Goal: Information Seeking & Learning: Learn about a topic

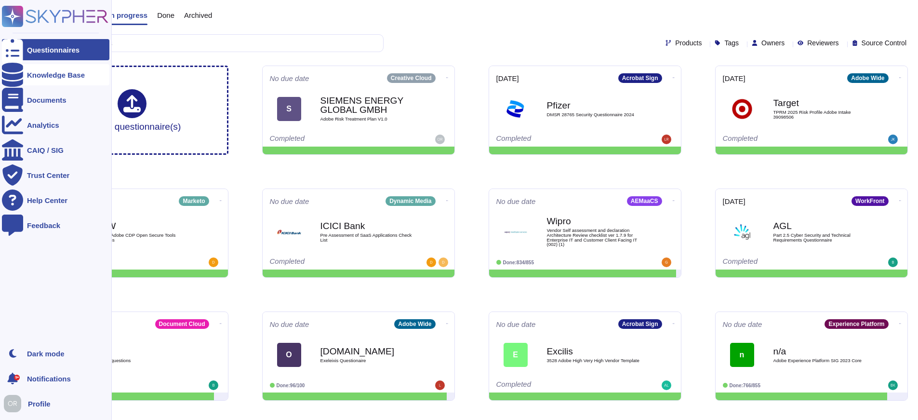
click at [62, 77] on div "Knowledge Base" at bounding box center [56, 74] width 58 height 7
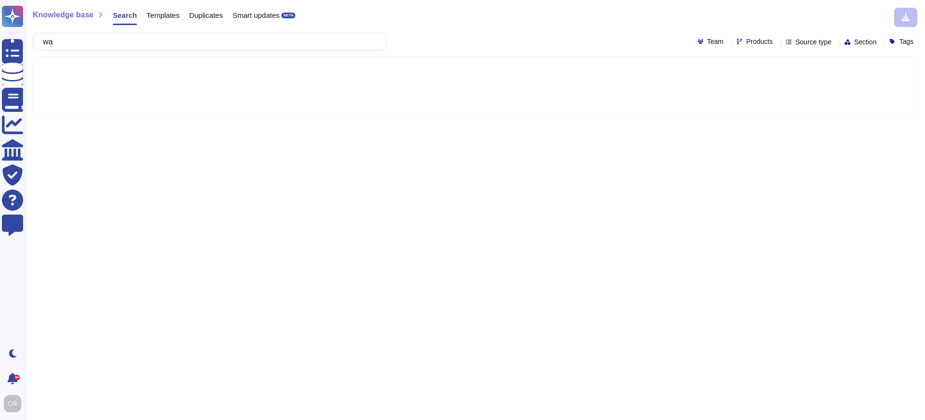
type input "w"
click at [747, 44] on span "Products" at bounding box center [760, 41] width 27 height 7
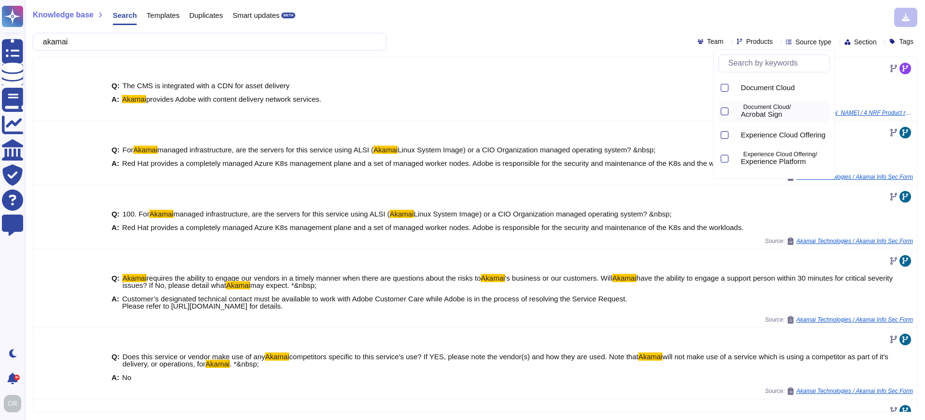
click at [763, 112] on span "Acrobat Sign" at bounding box center [761, 114] width 41 height 9
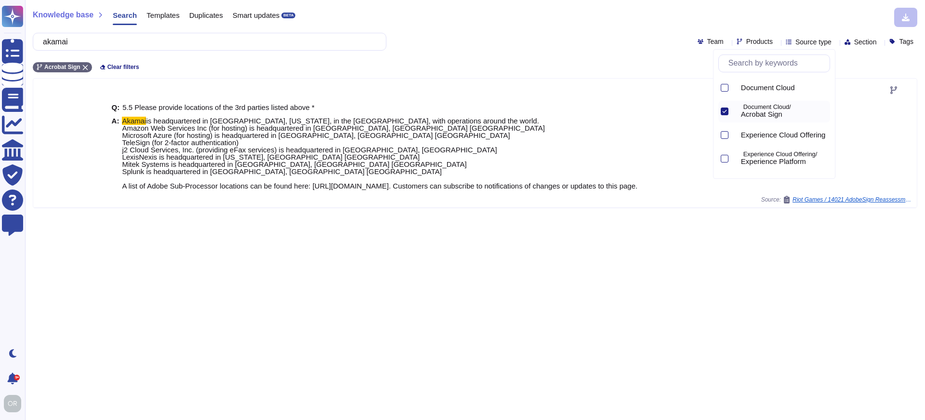
click at [773, 113] on span "Acrobat Sign" at bounding box center [761, 114] width 41 height 9
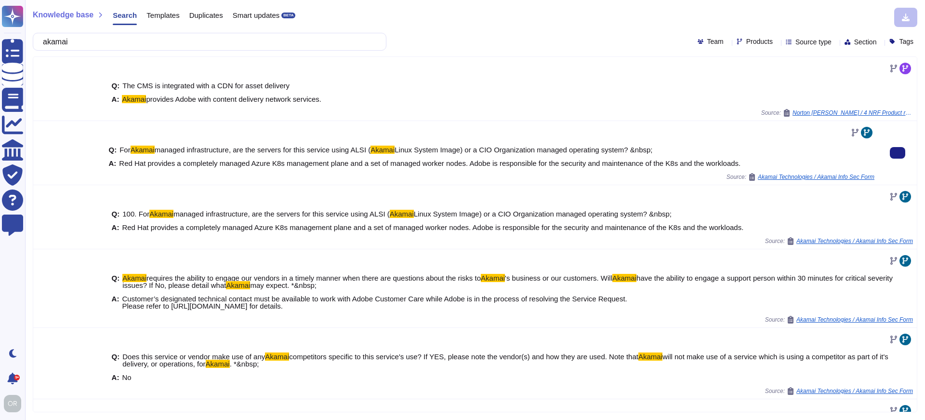
click at [442, 176] on div "Source: Akamai Technologies / Akamai Info Sec Form" at bounding box center [491, 177] width 766 height 8
click at [747, 41] on span "Products" at bounding box center [760, 41] width 27 height 7
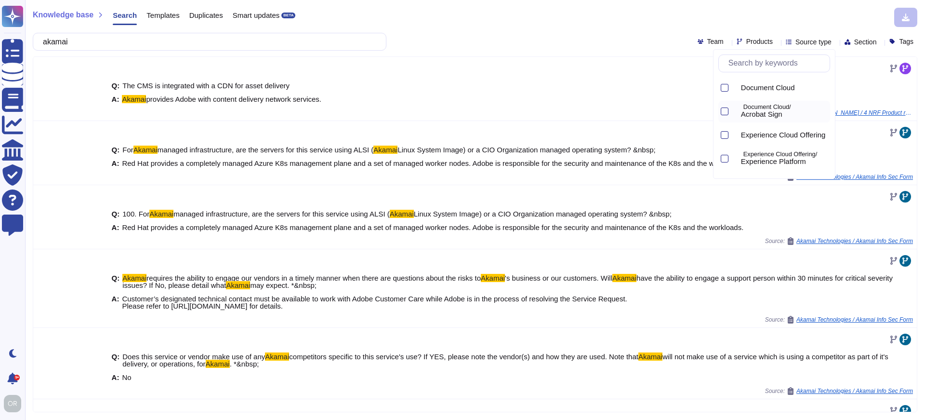
drag, startPoint x: 766, startPoint y: 111, endPoint x: 730, endPoint y: 111, distance: 36.1
click at [764, 111] on span "Acrobat Sign" at bounding box center [761, 114] width 41 height 9
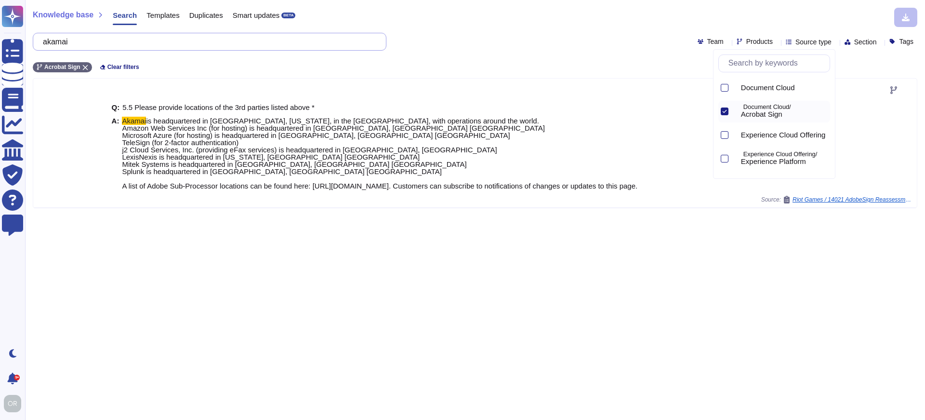
click at [61, 40] on input "akamai" at bounding box center [207, 41] width 338 height 17
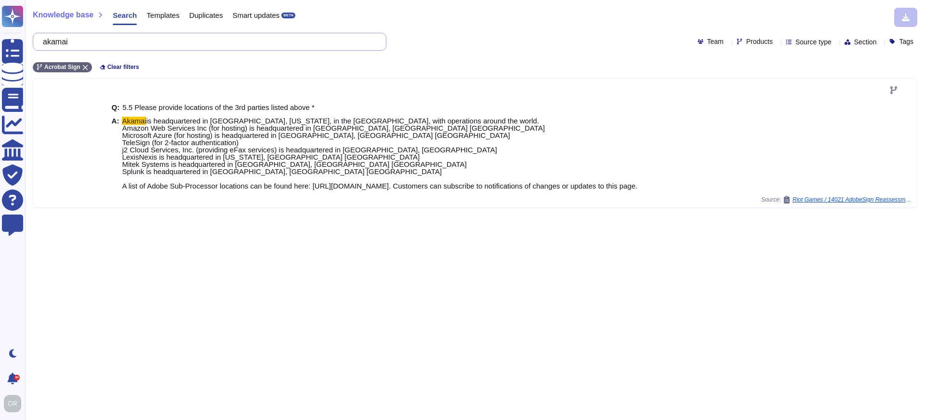
click at [61, 40] on input "akamai" at bounding box center [207, 41] width 338 height 17
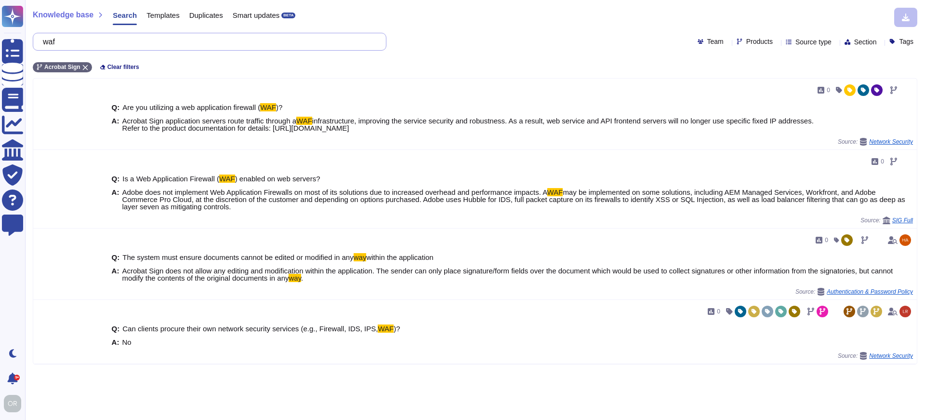
click at [57, 39] on input "waf" at bounding box center [207, 41] width 338 height 17
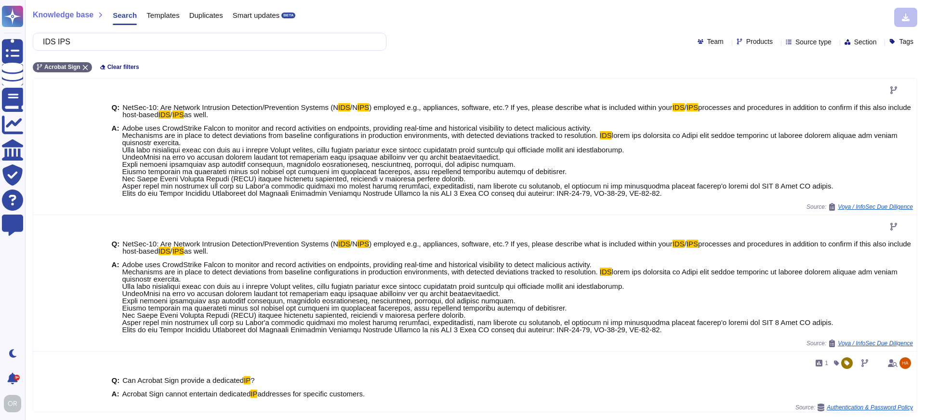
type input "IDS IPS"
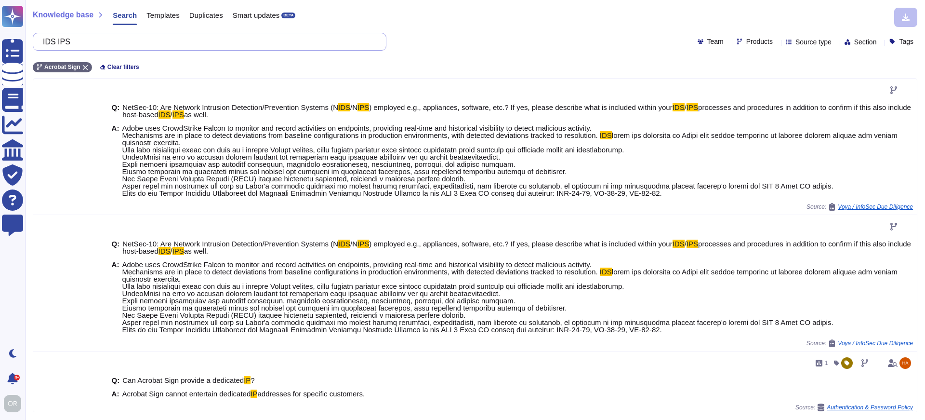
drag, startPoint x: 112, startPoint y: 45, endPoint x: 52, endPoint y: 34, distance: 61.3
click at [51, 34] on input "IDS IPS" at bounding box center [207, 41] width 338 height 17
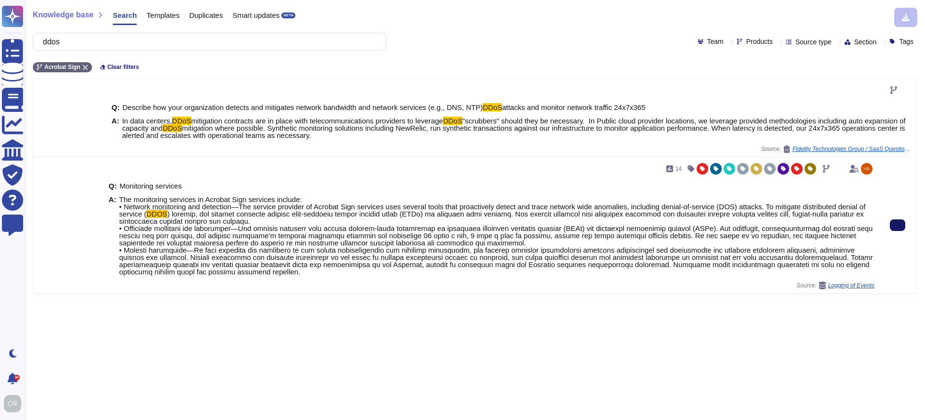
type input "ddos"
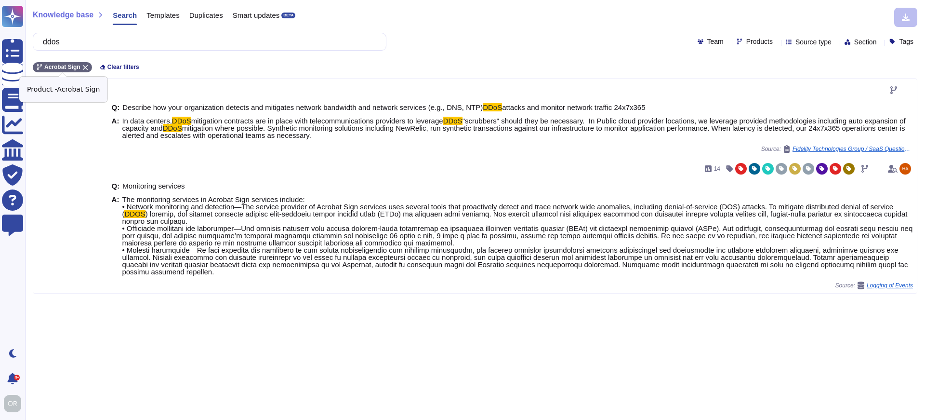
click at [84, 67] on icon at bounding box center [85, 68] width 6 height 6
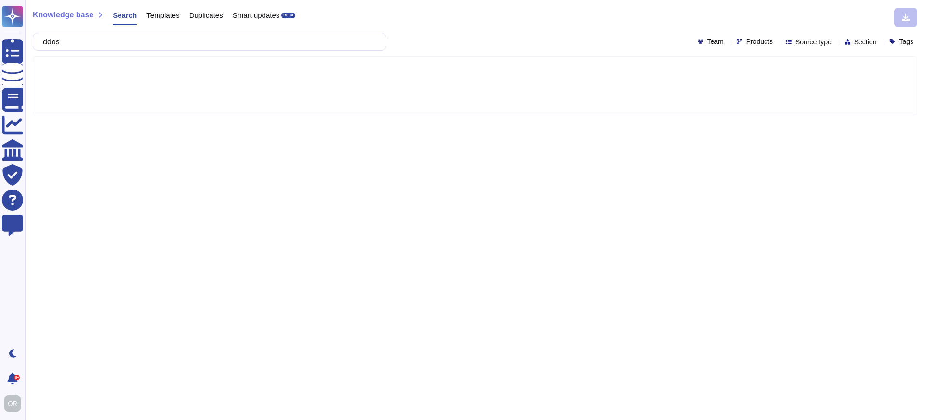
click at [747, 42] on span "Products" at bounding box center [760, 41] width 27 height 7
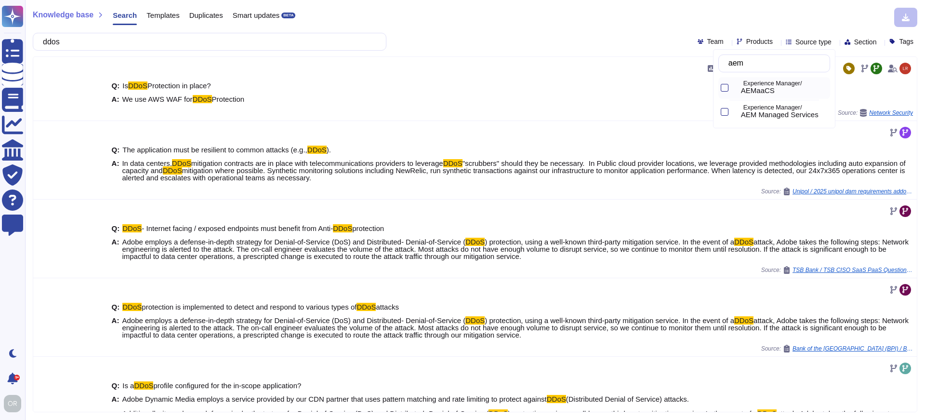
click at [748, 86] on div "Experience Manager/ AEMaaCS" at bounding box center [783, 87] width 93 height 15
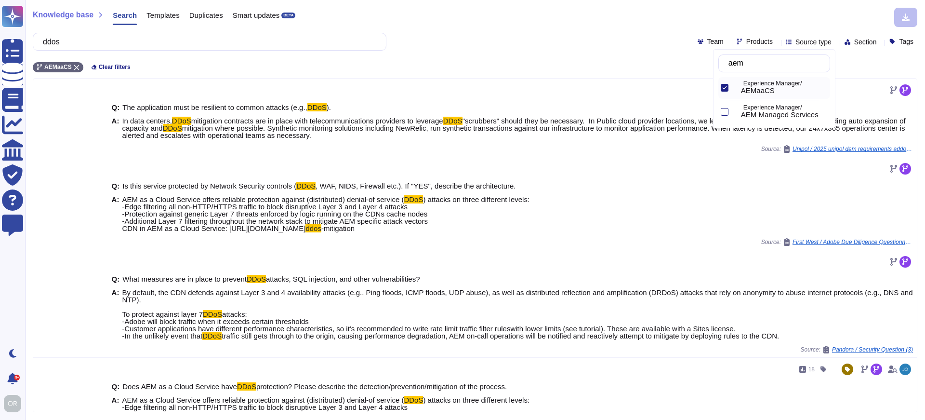
type input "aem"
drag, startPoint x: 82, startPoint y: 40, endPoint x: 42, endPoint y: 37, distance: 40.6
click at [42, 37] on div "ddos" at bounding box center [210, 42] width 354 height 18
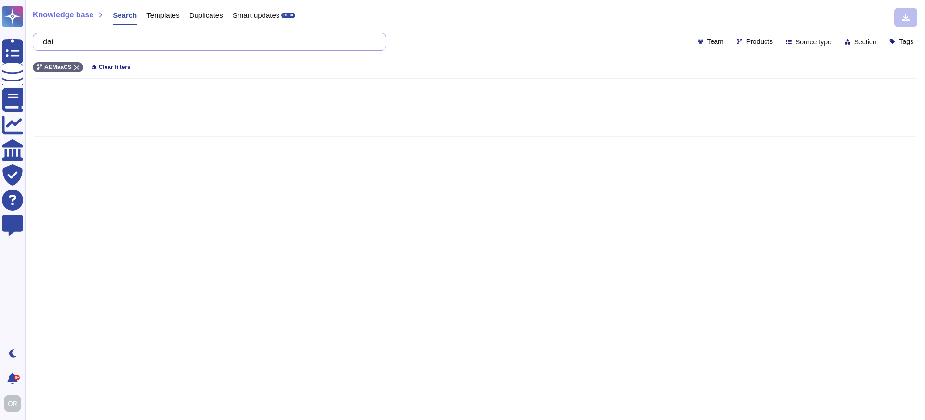
type input "da"
type input "tl"
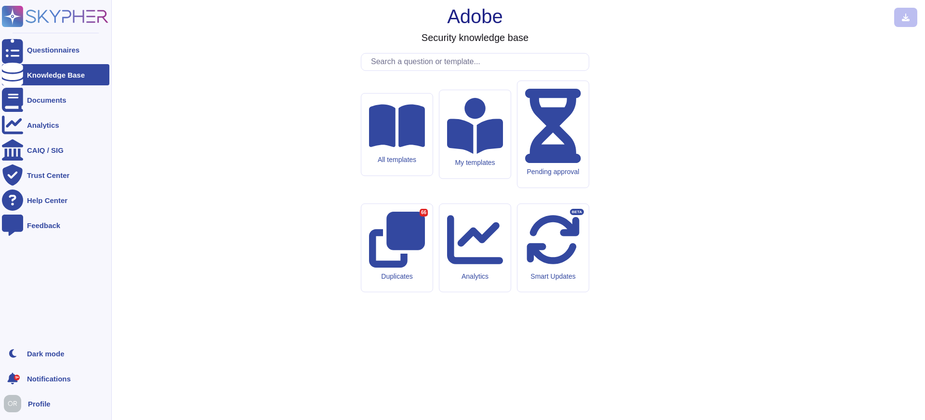
click at [57, 76] on div "Knowledge Base" at bounding box center [56, 74] width 58 height 7
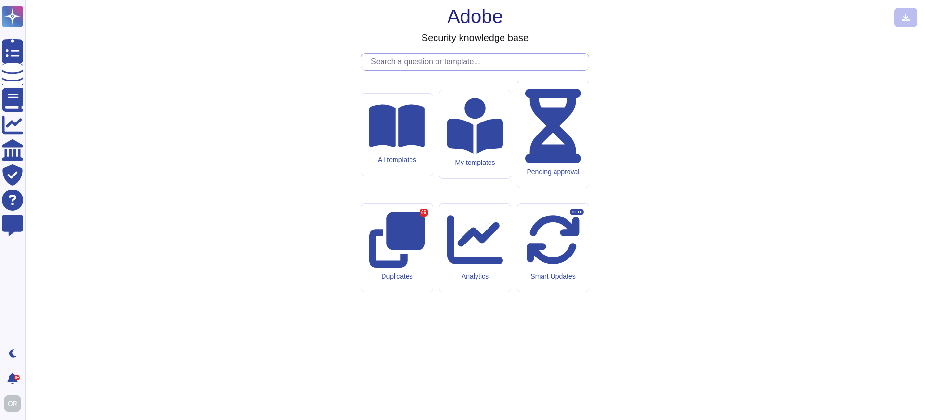
click at [432, 70] on input "text" at bounding box center [477, 61] width 223 height 17
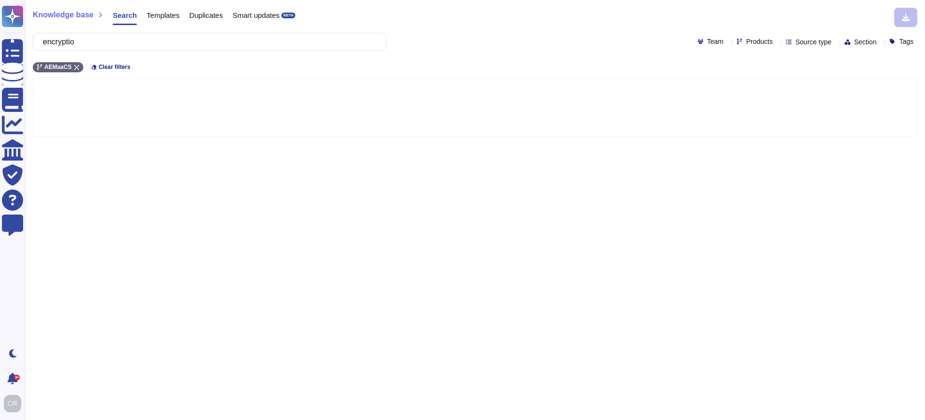
type input "encryption"
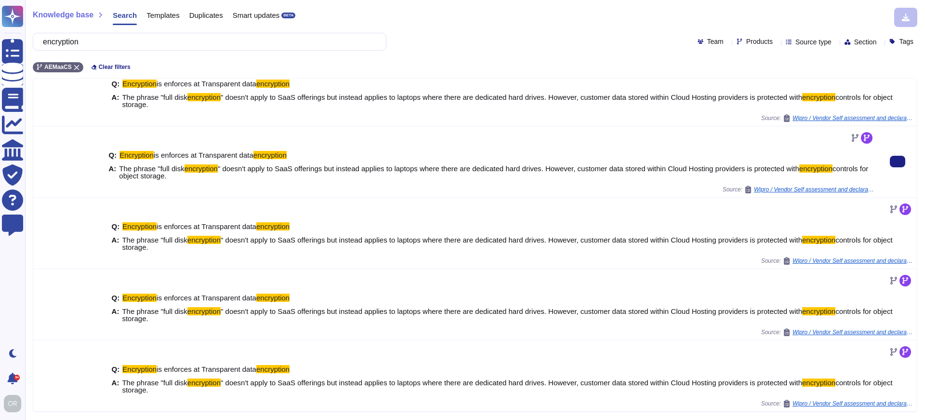
scroll to position [168, 0]
